Goal: Obtain resource: Obtain resource

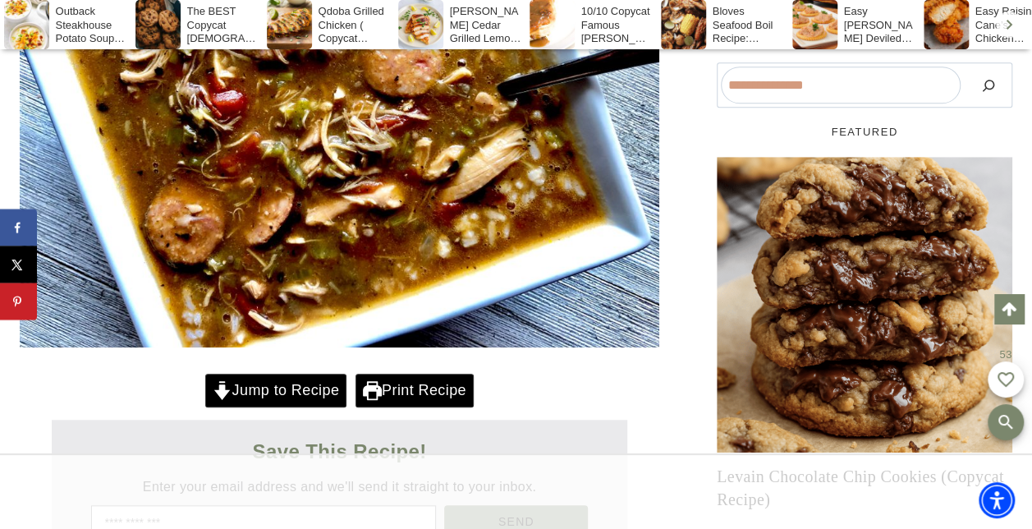
scroll to position [735, 0]
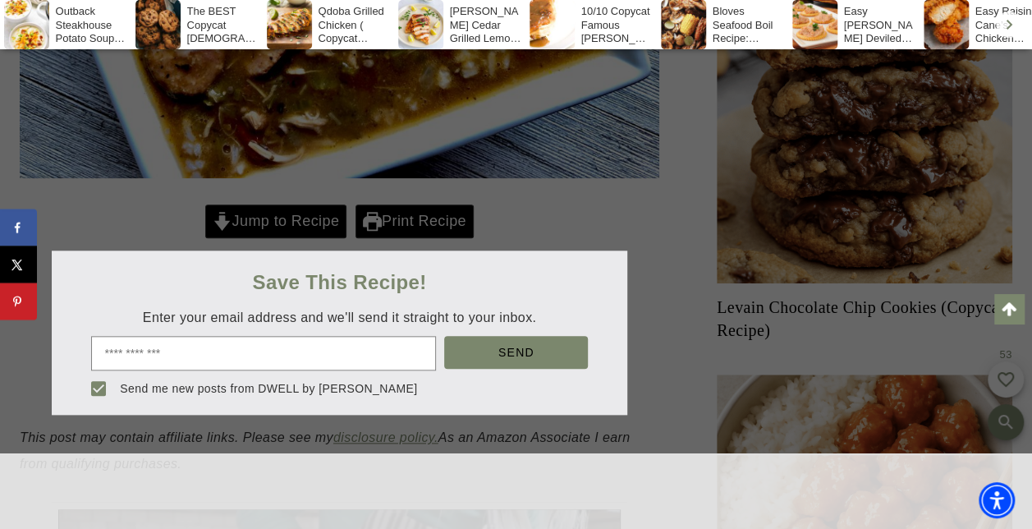
click at [285, 217] on div at bounding box center [516, 264] width 1032 height 529
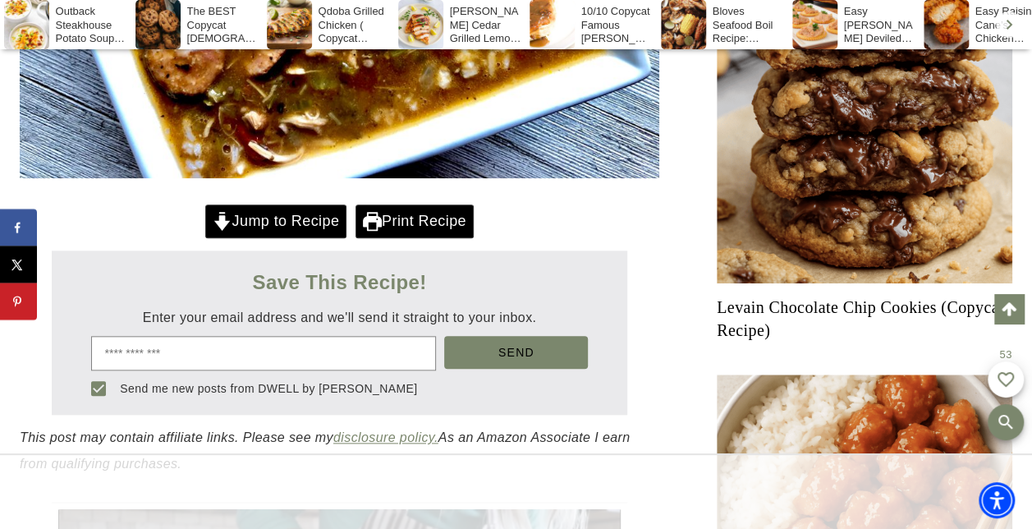
scroll to position [0, 0]
click at [273, 221] on link "Jump to Recipe" at bounding box center [275, 222] width 141 height 34
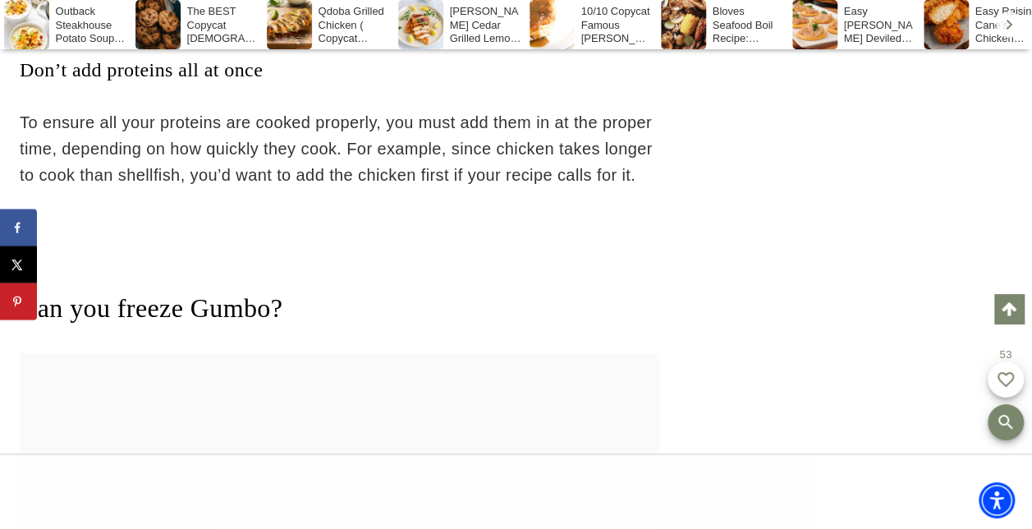
scroll to position [11079, 0]
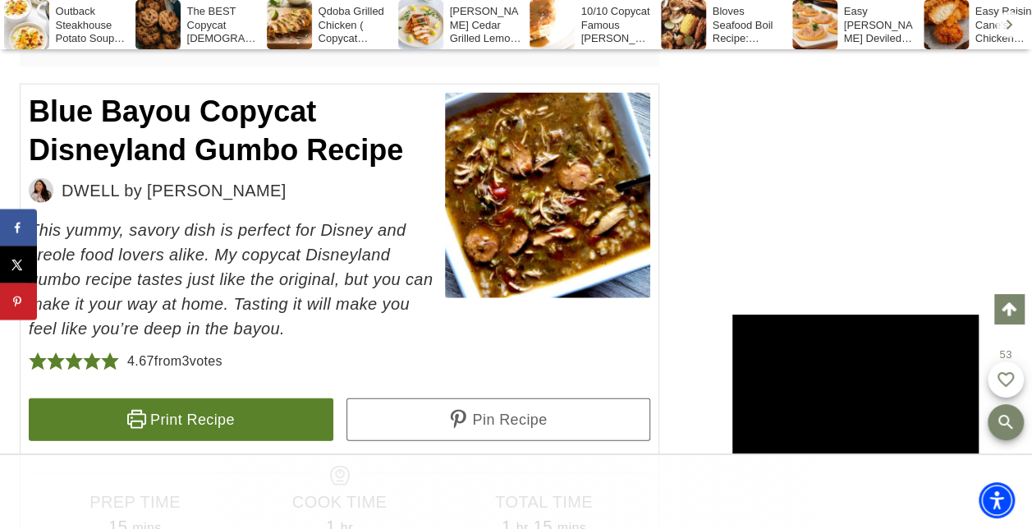
click at [297, 398] on link "Print Recipe" at bounding box center [181, 419] width 305 height 43
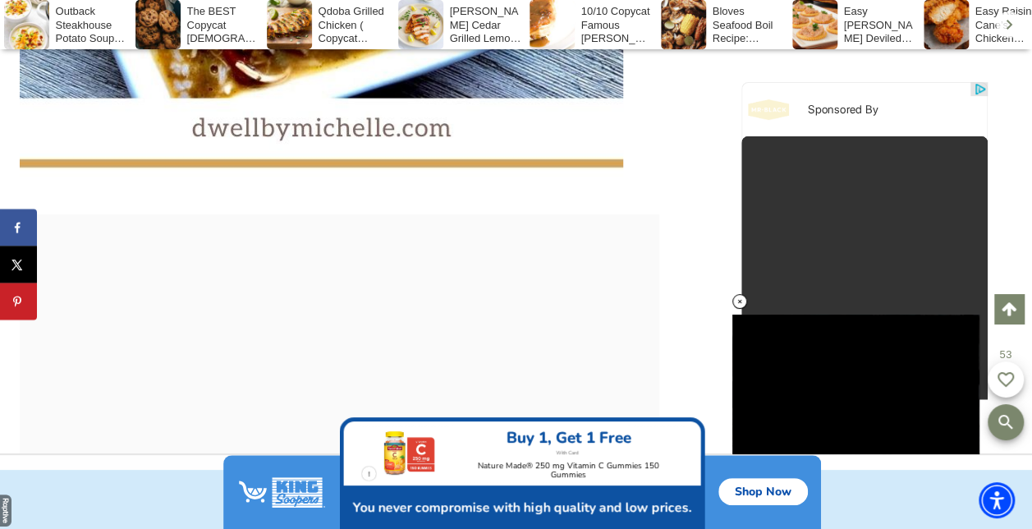
scroll to position [0, 0]
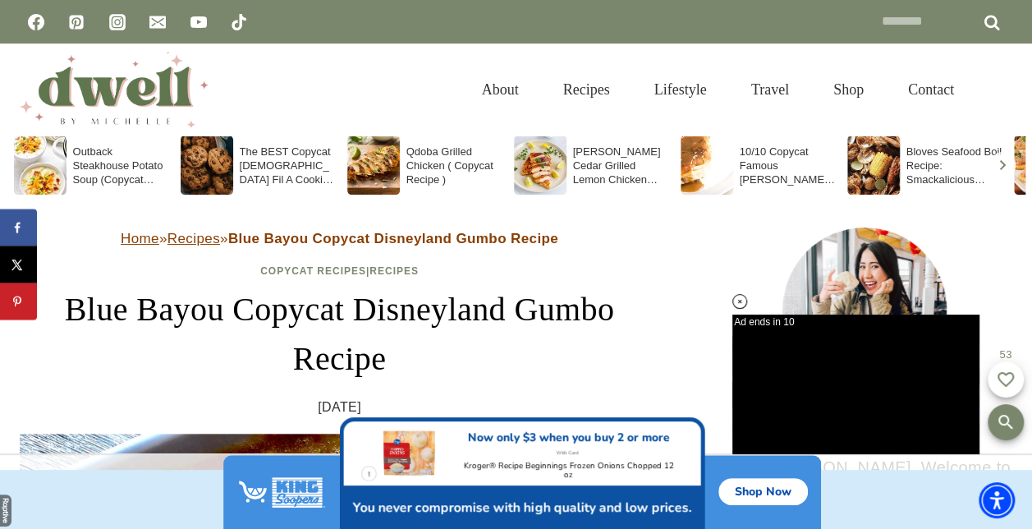
click at [209, 238] on link "Recipes" at bounding box center [194, 239] width 53 height 16
